Goal: Task Accomplishment & Management: Manage account settings

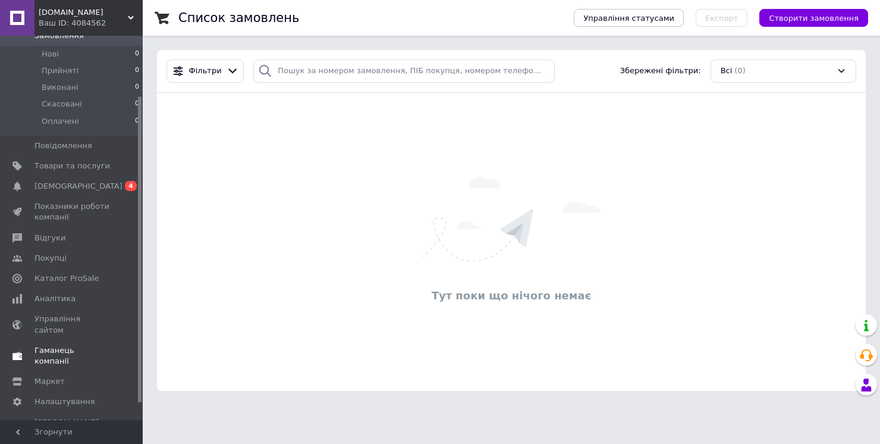
scroll to position [96, 0]
click at [95, 416] on span "Тарифи та рахунки Prom мікс 1 000" at bounding box center [72, 432] width 76 height 33
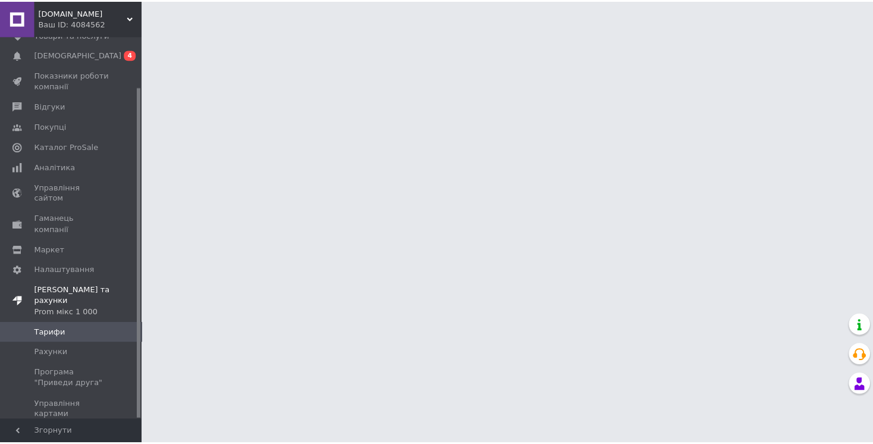
scroll to position [58, 0]
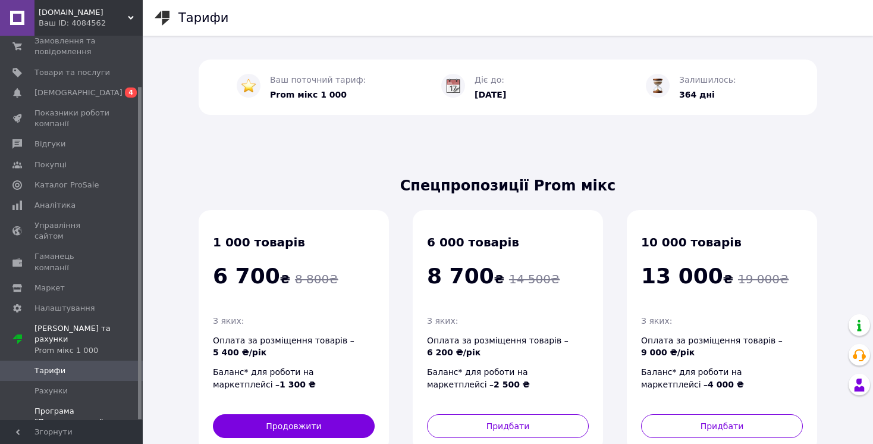
click at [93, 406] on span "Програма "Приведи друга"" at bounding box center [72, 416] width 76 height 21
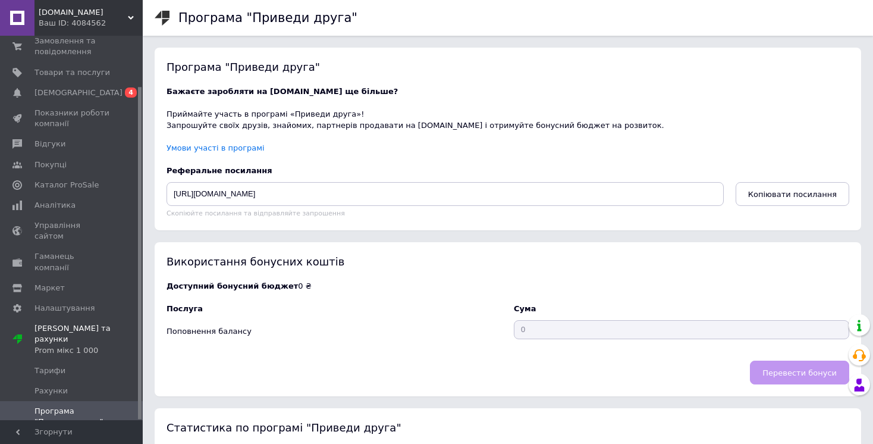
click at [136, 18] on div "Ваш ID: 4084562" at bounding box center [91, 23] width 104 height 11
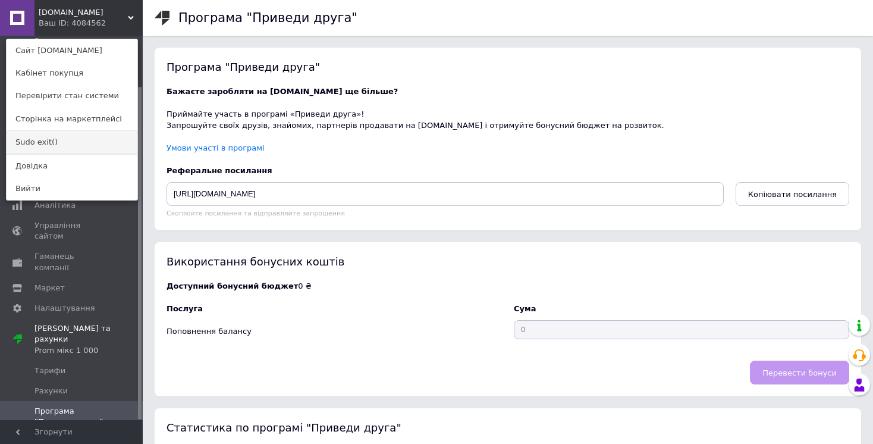
click at [88, 139] on link "Sudo exit()" at bounding box center [72, 142] width 131 height 23
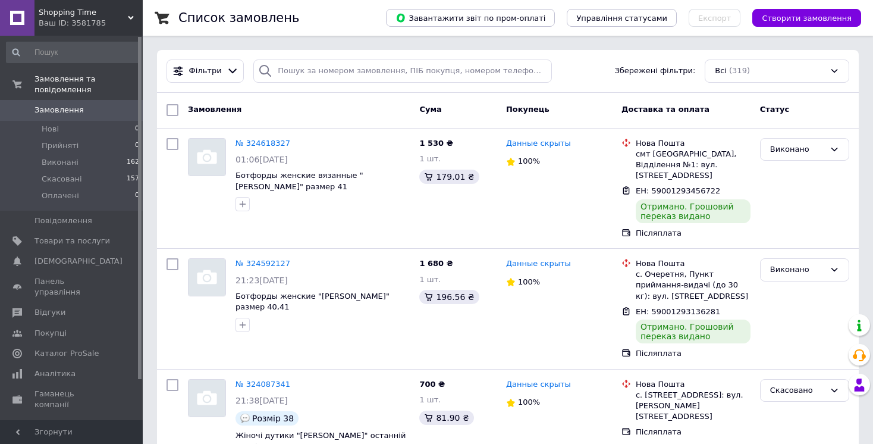
click at [130, 24] on div "Ваш ID: 3581785" at bounding box center [91, 23] width 104 height 11
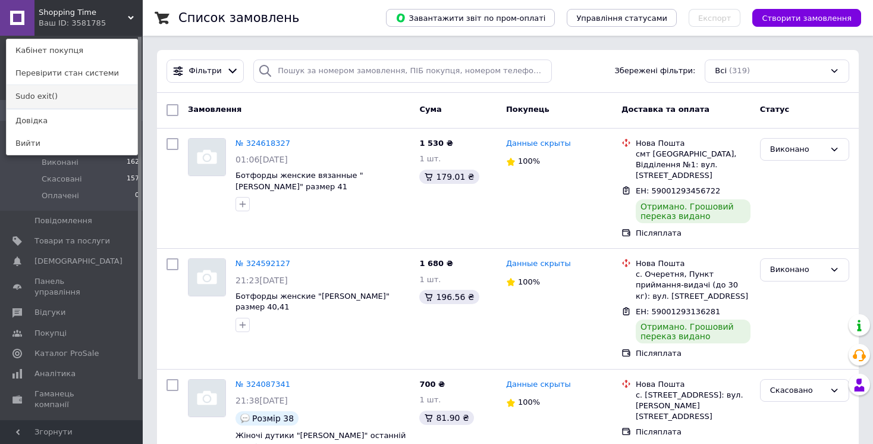
click at [70, 88] on link "Sudo exit()" at bounding box center [72, 96] width 131 height 23
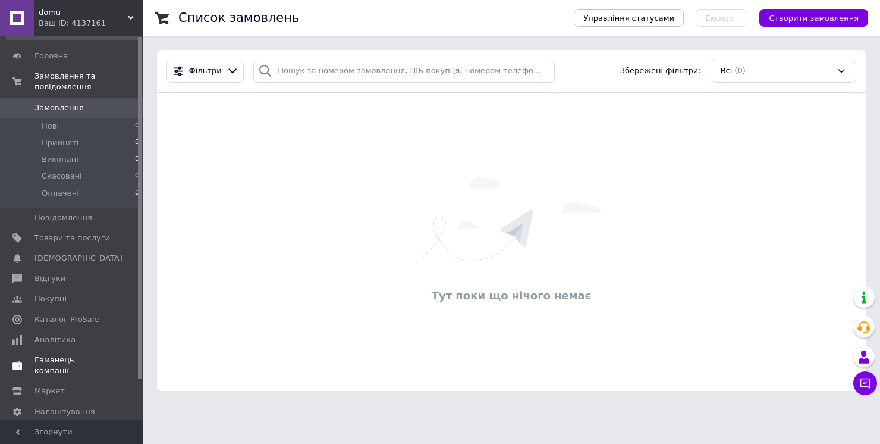
scroll to position [45, 0]
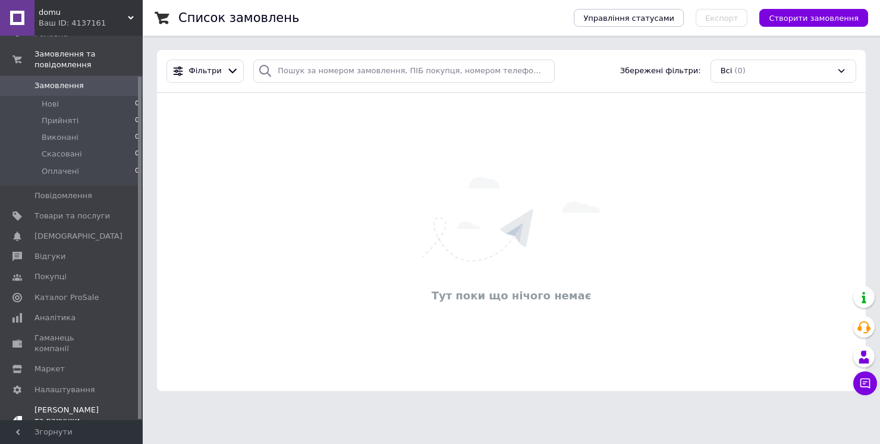
click at [71, 404] on span "Тарифи та рахунки Тестовий період" at bounding box center [72, 420] width 76 height 33
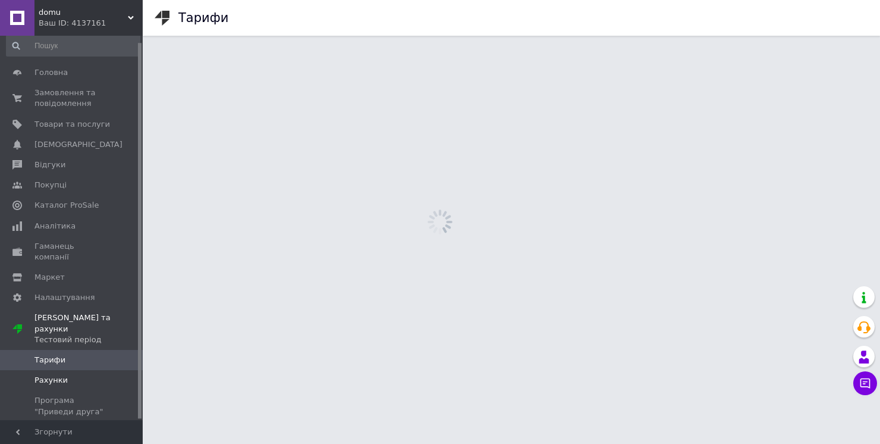
click at [76, 375] on span "Рахунки" at bounding box center [72, 380] width 76 height 11
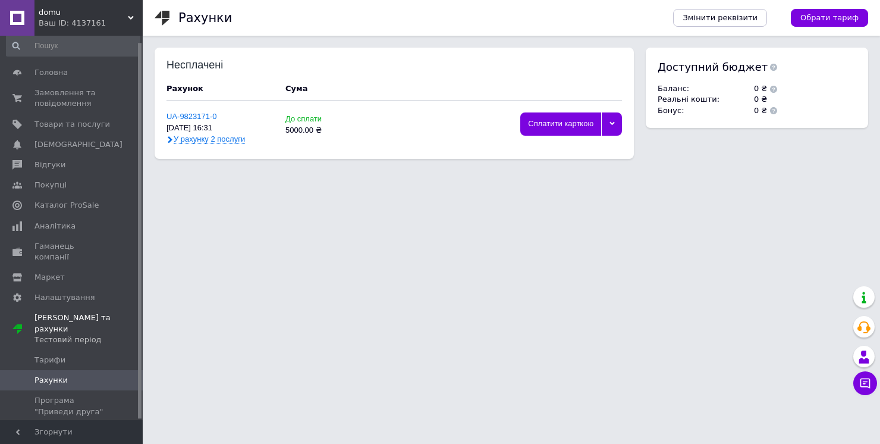
click at [202, 135] on span "У рахунку 2 послуги" at bounding box center [209, 139] width 71 height 10
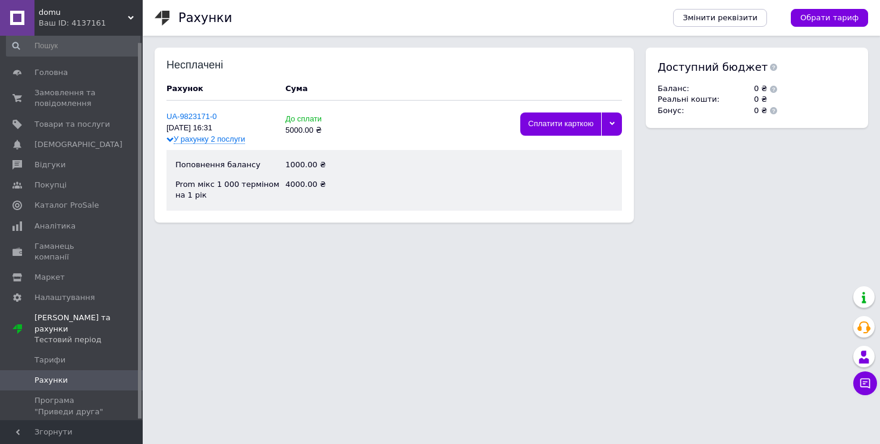
drag, startPoint x: 278, startPoint y: 400, endPoint x: 271, endPoint y: 369, distance: 31.2
click at [279, 246] on html "domu Ваш ID: 4137161 Кабінет покупця Перевірити стан системи Сторінка на маркет…" at bounding box center [440, 123] width 880 height 246
click at [120, 24] on div "Ваш ID: 4137161" at bounding box center [91, 23] width 104 height 11
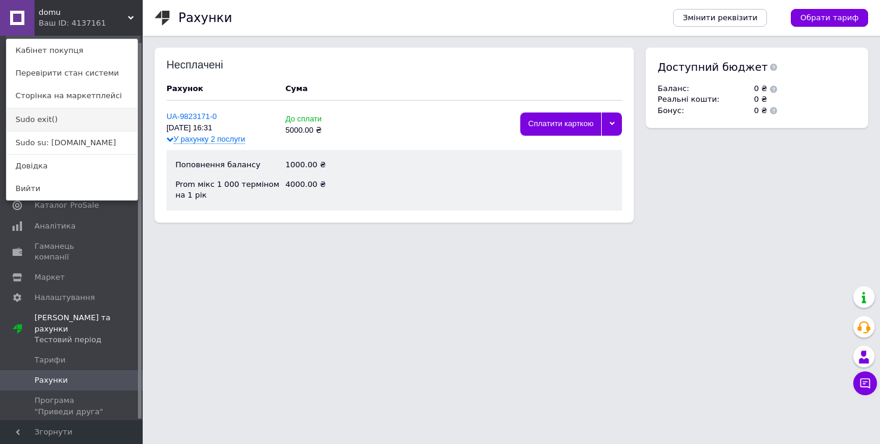
click at [76, 119] on link "Sudo exit()" at bounding box center [72, 119] width 131 height 23
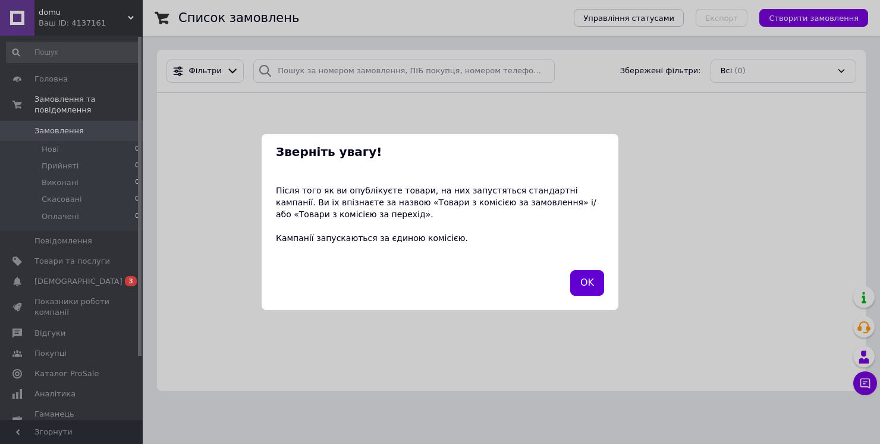
click at [589, 279] on button "OK" at bounding box center [587, 283] width 34 height 26
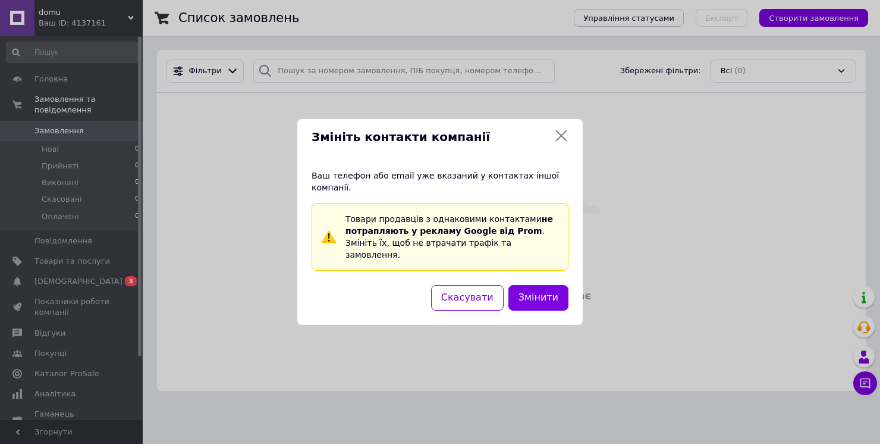
click at [74, 372] on div "Змініть контакти компанії Ваш телефон або email уже вказаний у контактах іншої …" at bounding box center [440, 222] width 880 height 444
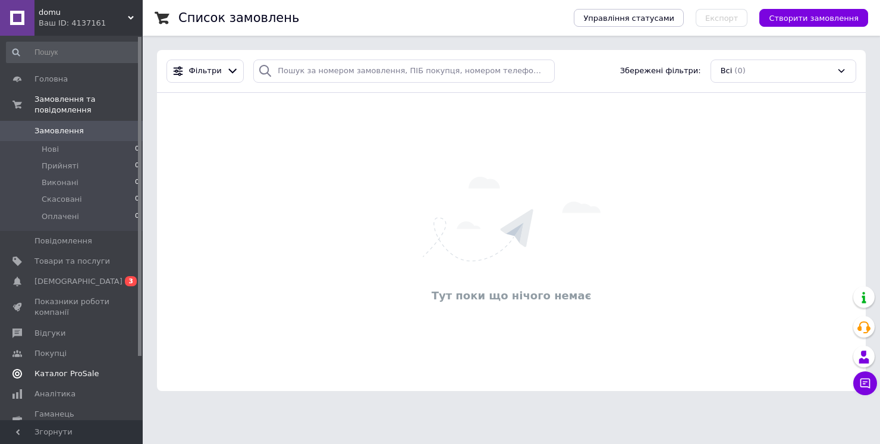
click at [68, 381] on link "Каталог ProSale" at bounding box center [73, 373] width 146 height 20
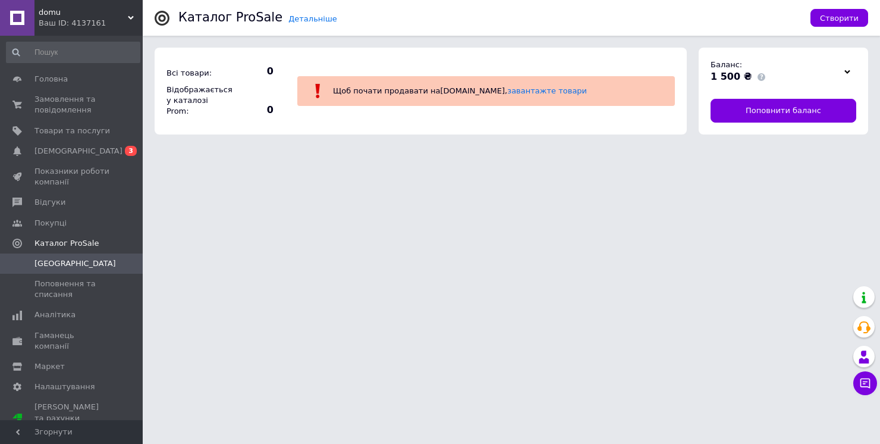
click at [843, 74] on div at bounding box center [847, 71] width 18 height 17
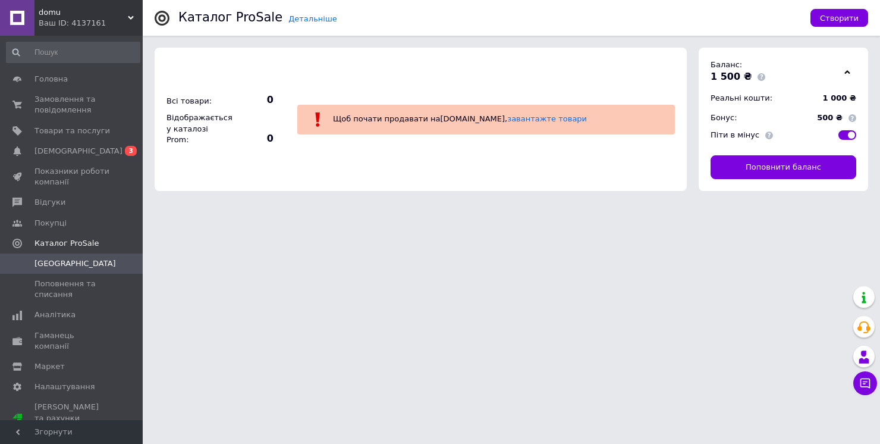
click at [561, 215] on html "domu Ваш ID: 4137161 Кабінет покупця Перевірити стан системи Сторінка на маркет…" at bounding box center [440, 107] width 880 height 215
click at [114, 21] on div "Ваш ID: 4137161" at bounding box center [91, 23] width 104 height 11
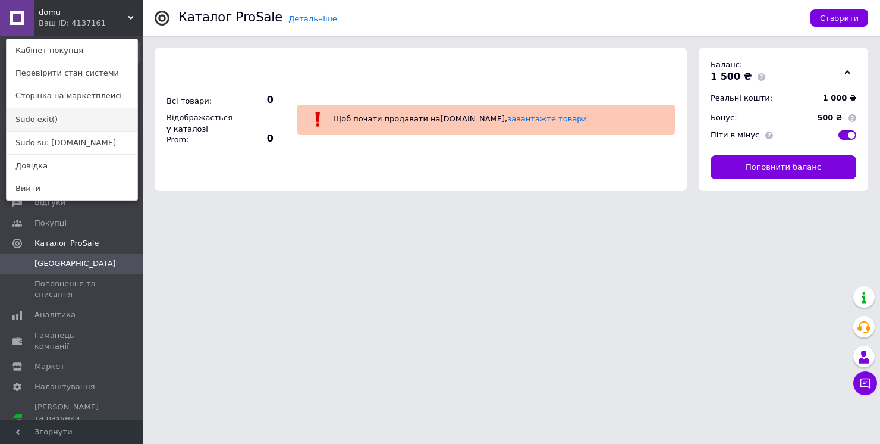
click at [77, 121] on link "Sudo exit()" at bounding box center [72, 119] width 131 height 23
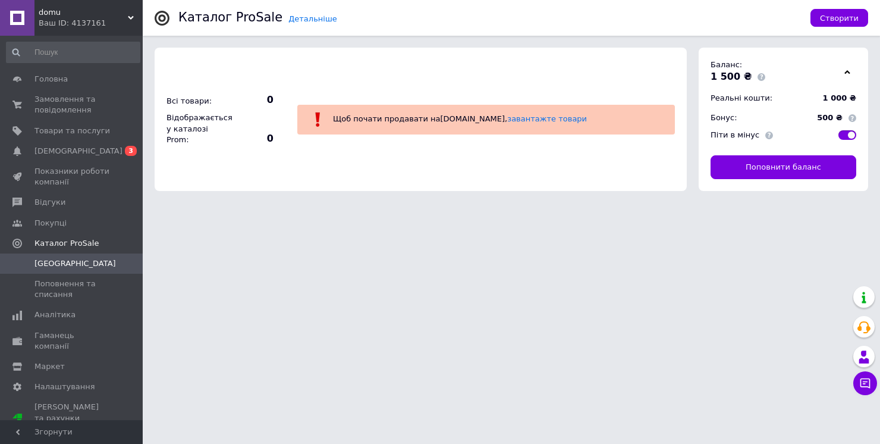
click at [100, 10] on span "domu" at bounding box center [83, 12] width 89 height 11
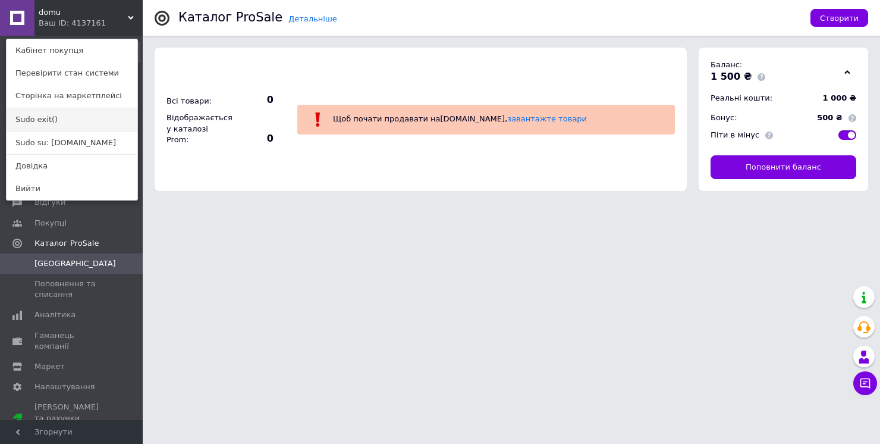
click at [59, 119] on link "Sudo exit()" at bounding box center [72, 119] width 131 height 23
